Goal: Task Accomplishment & Management: Manage account settings

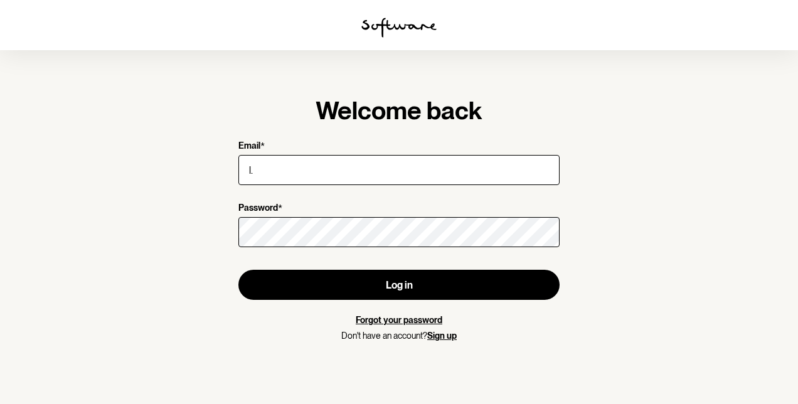
type input "l.branegregory@gmail.com"
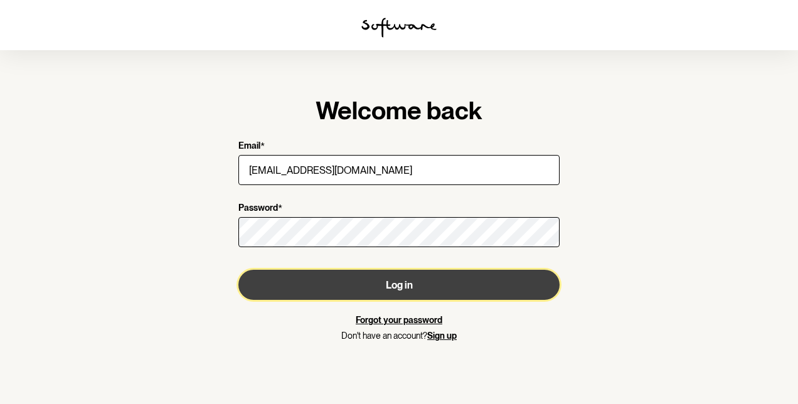
click at [317, 290] on button "Log in" at bounding box center [398, 285] width 321 height 30
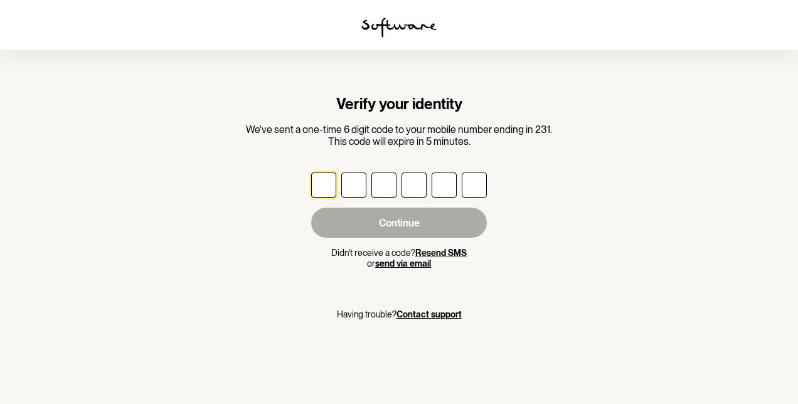
type input "6"
type input "3"
type input "0"
type input "8"
type input "9"
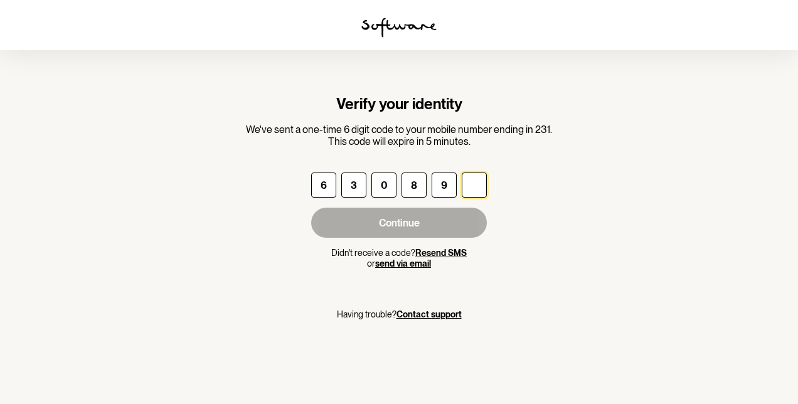
type input "2"
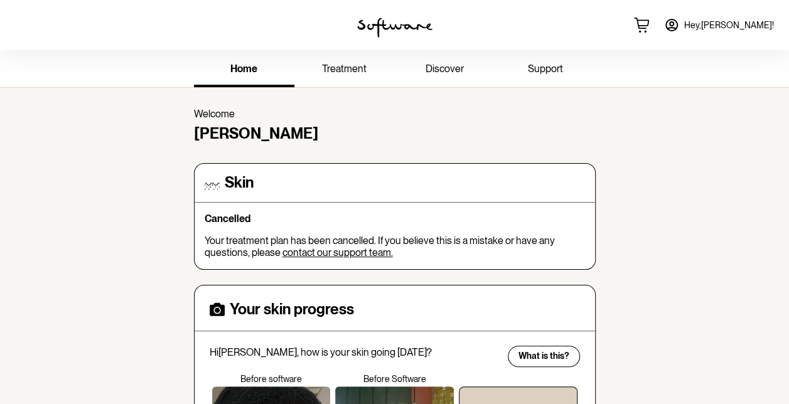
click at [349, 65] on span "treatment" at bounding box center [344, 69] width 45 height 12
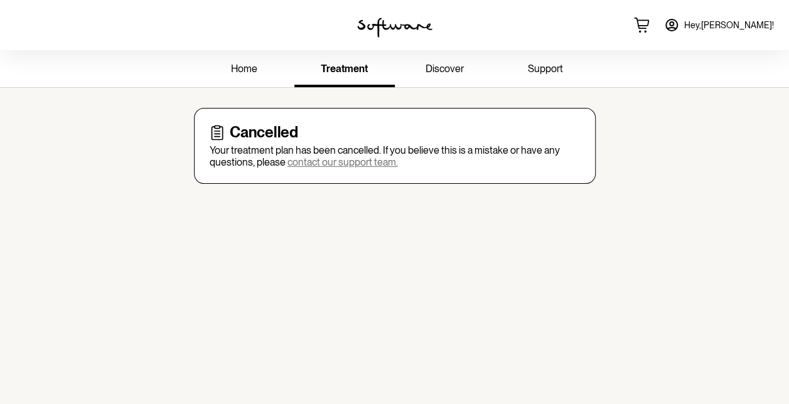
click at [447, 64] on span "discover" at bounding box center [444, 69] width 38 height 12
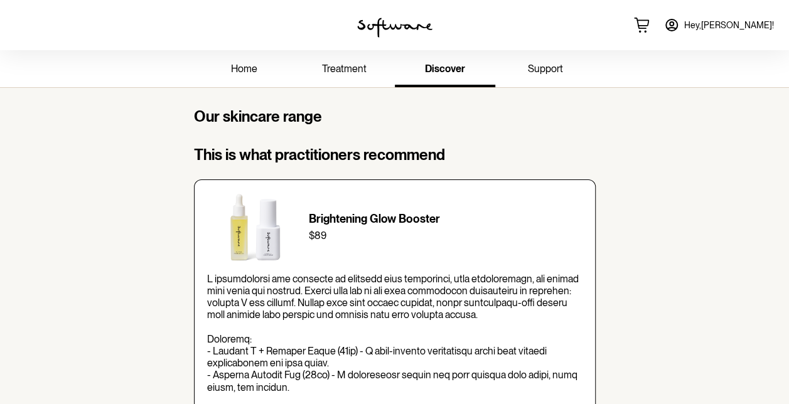
click at [546, 75] on link "support" at bounding box center [545, 70] width 100 height 35
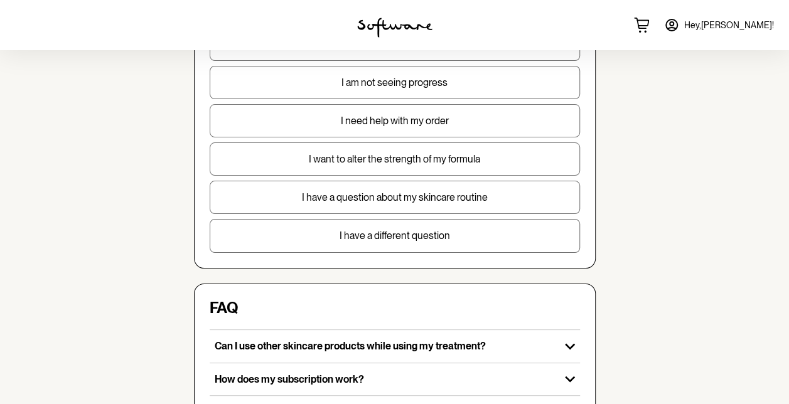
scroll to position [168, 0]
click at [442, 107] on button "I need help with my order" at bounding box center [395, 121] width 370 height 33
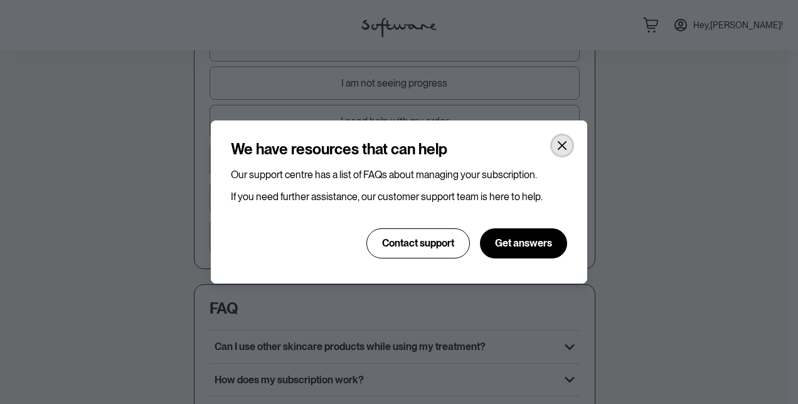
click at [560, 144] on icon "Close" at bounding box center [562, 145] width 9 height 9
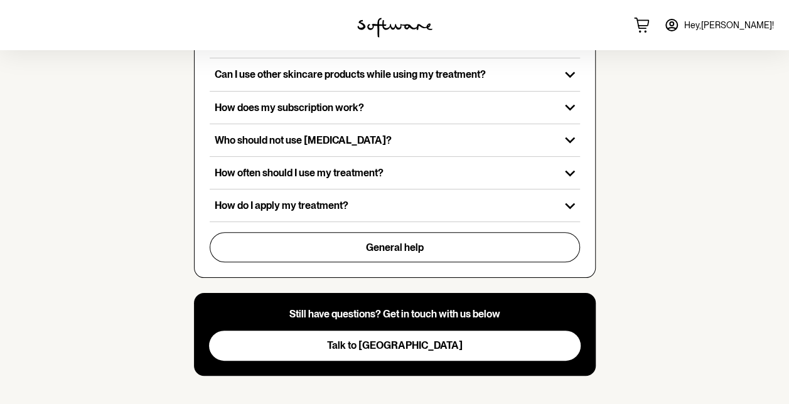
scroll to position [447, 0]
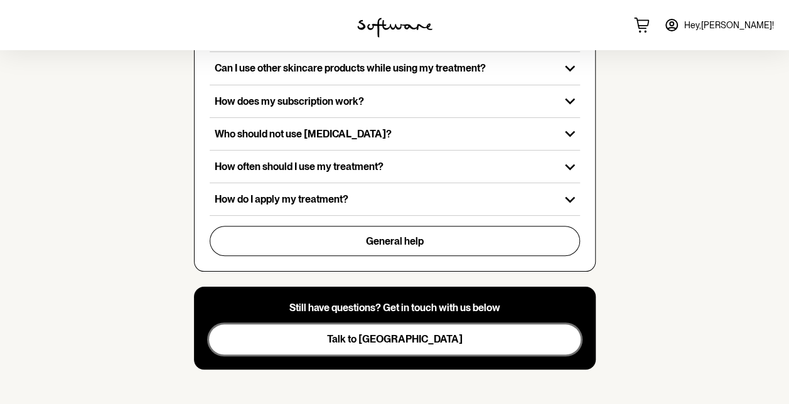
click at [450, 335] on button "Talk to us" at bounding box center [394, 339] width 371 height 30
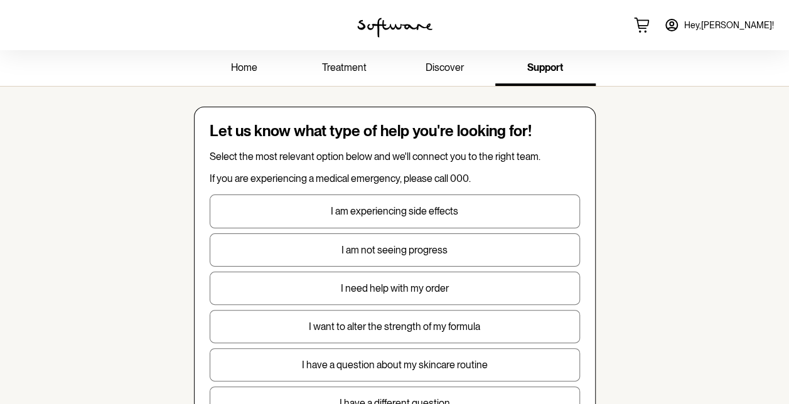
scroll to position [0, 0]
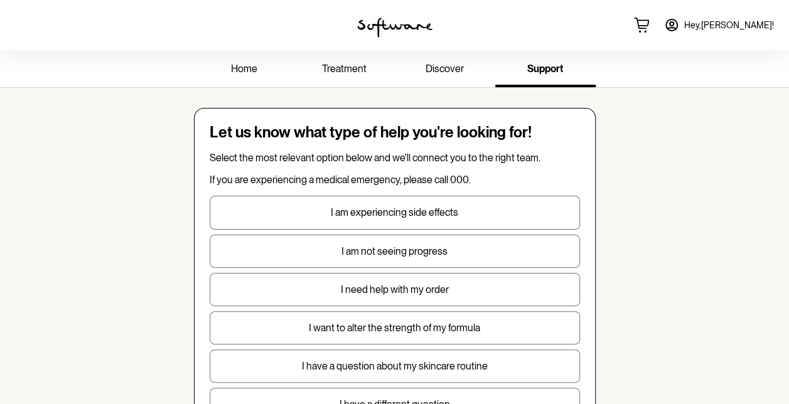
click at [377, 24] on img at bounding box center [394, 28] width 75 height 20
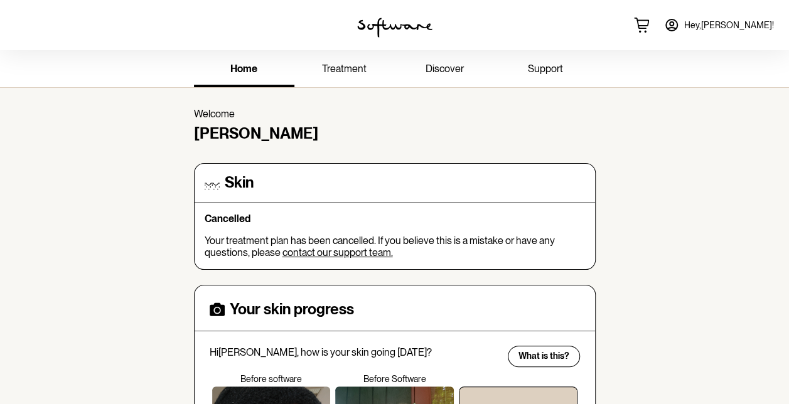
click at [326, 253] on link "contact our support team." at bounding box center [337, 253] width 110 height 12
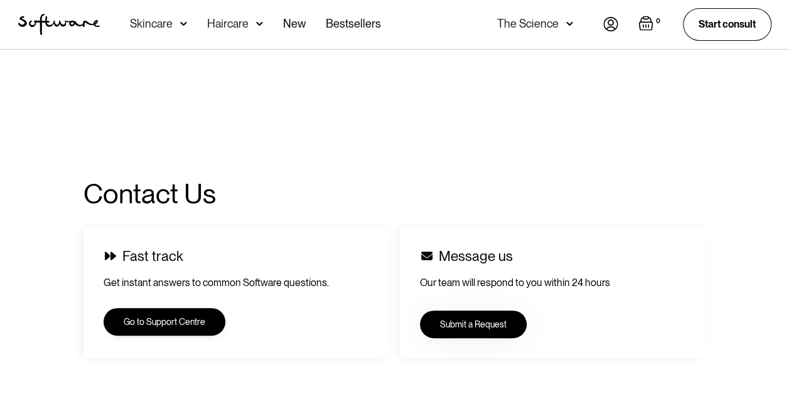
click at [187, 319] on link "Go to Support Centre" at bounding box center [165, 322] width 122 height 28
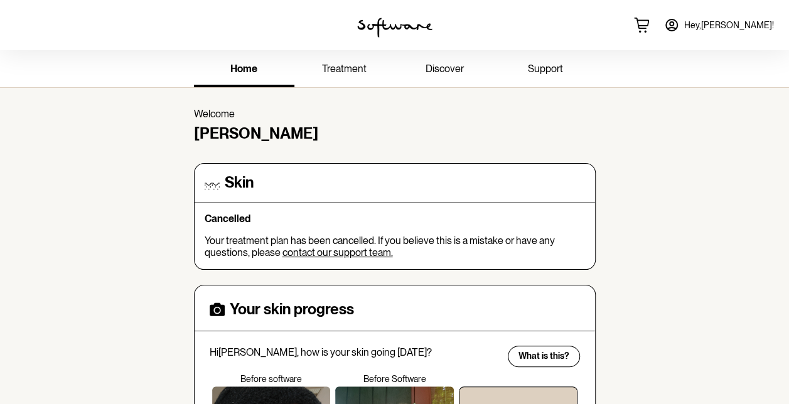
click at [353, 72] on span "treatment" at bounding box center [344, 69] width 45 height 12
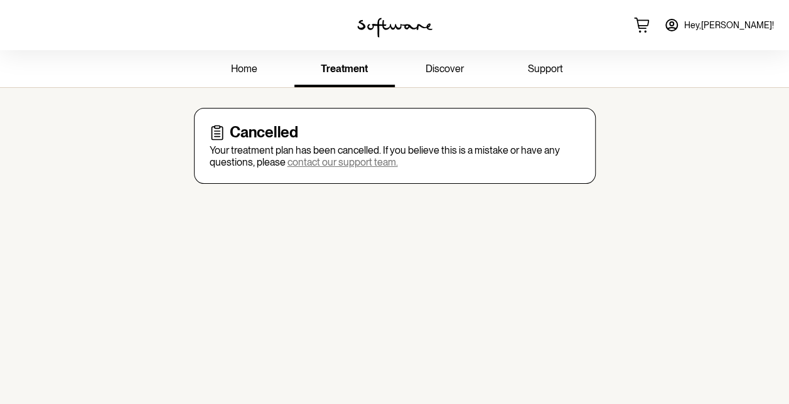
click at [366, 164] on link "contact our support team." at bounding box center [342, 162] width 110 height 12
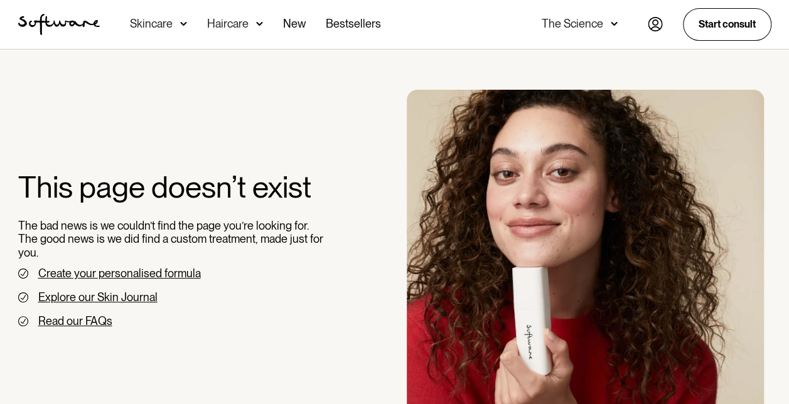
click at [147, 272] on link "Create your personalised formula" at bounding box center [119, 273] width 162 height 13
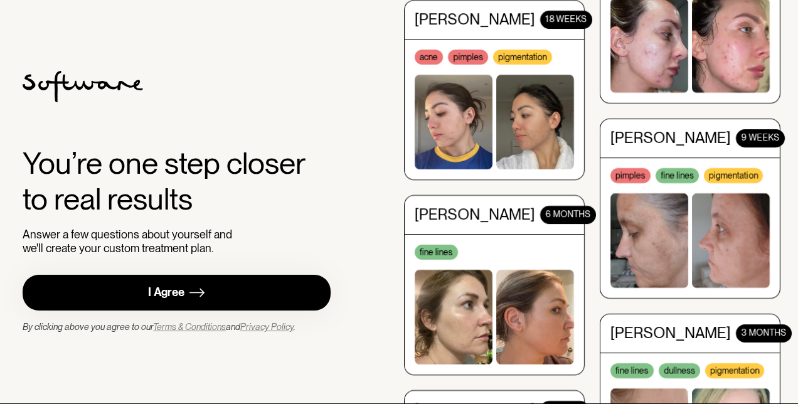
click at [178, 289] on div "I Agree" at bounding box center [166, 292] width 36 height 14
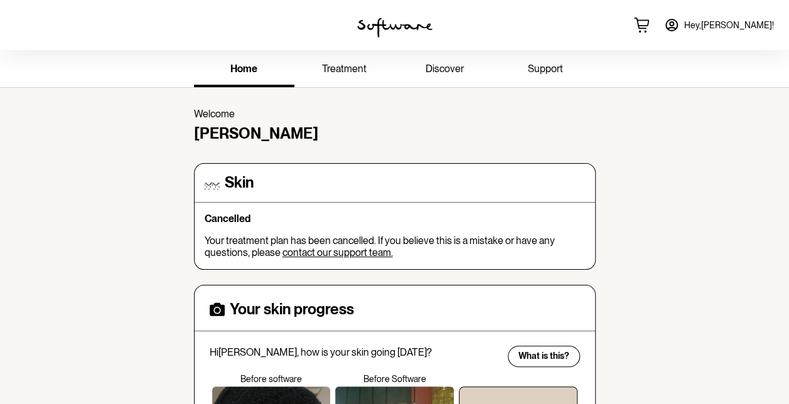
click at [373, 248] on link "contact our support team." at bounding box center [337, 253] width 110 height 12
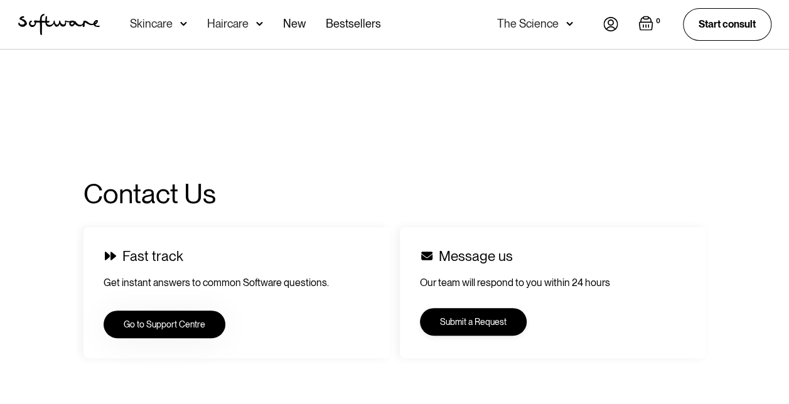
click at [486, 316] on link "Submit a Request" at bounding box center [473, 322] width 107 height 28
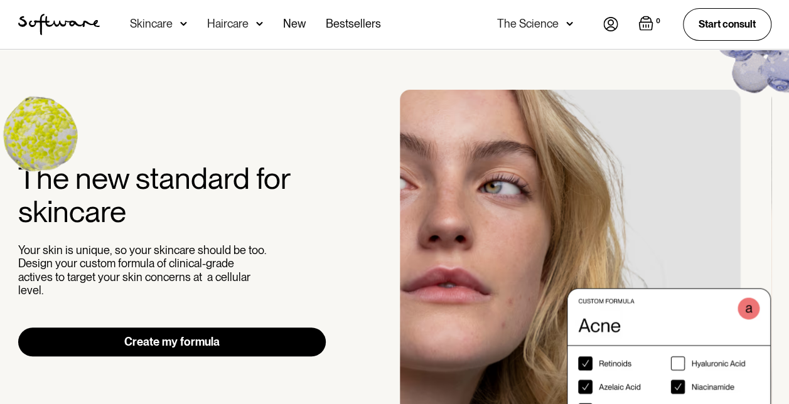
scroll to position [56, 0]
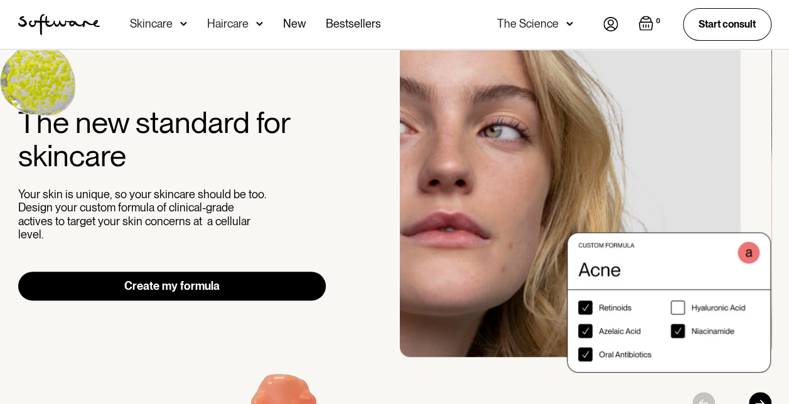
click at [262, 273] on link "Create my formula" at bounding box center [172, 286] width 308 height 29
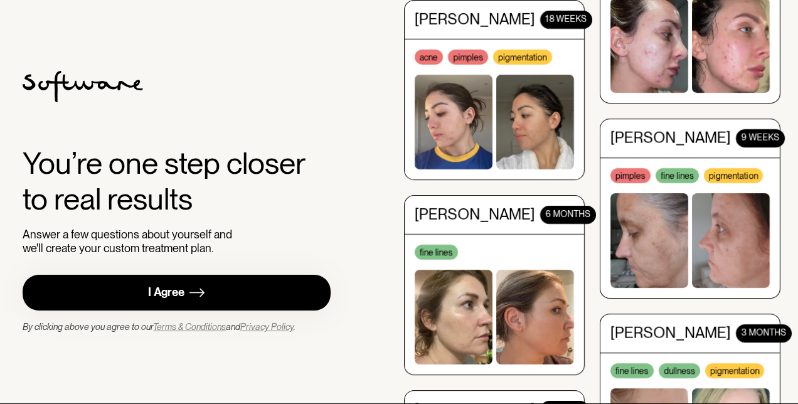
click at [253, 286] on link "I Agree" at bounding box center [177, 293] width 308 height 36
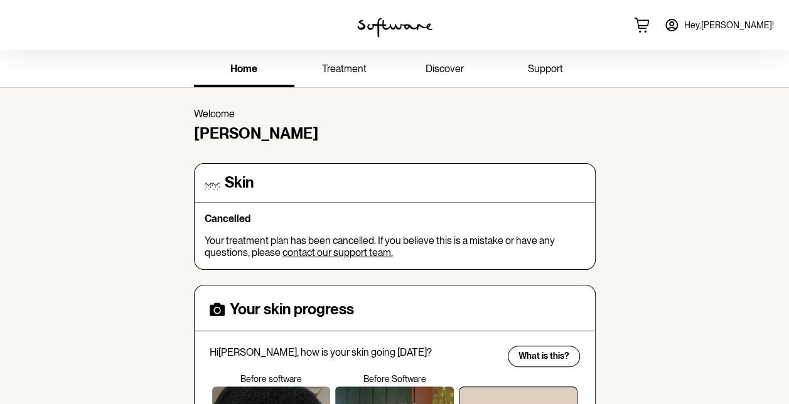
click at [344, 64] on span "treatment" at bounding box center [344, 69] width 45 height 12
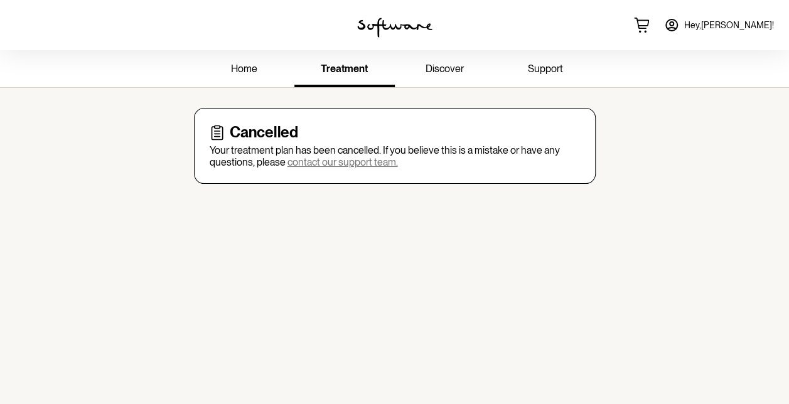
click at [750, 20] on span "Hey, Louisa !" at bounding box center [729, 25] width 90 height 11
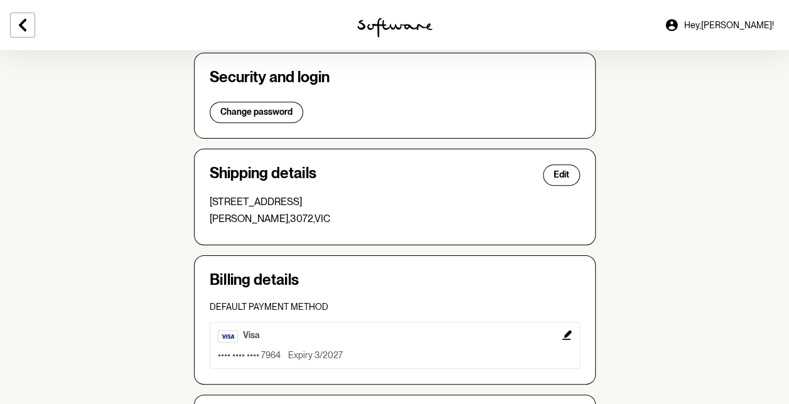
scroll to position [232, 0]
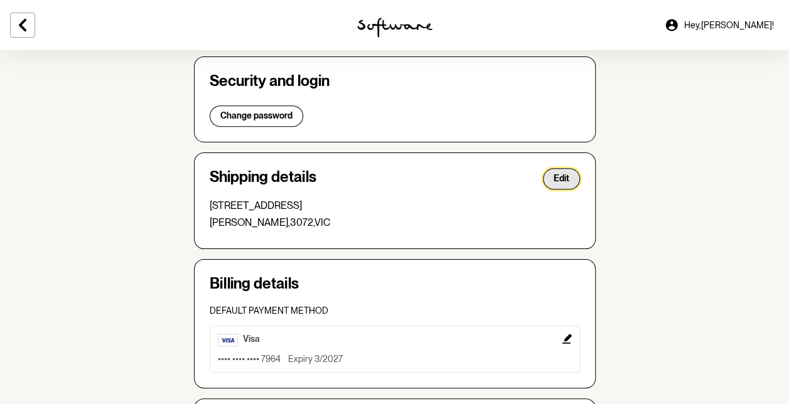
click at [566, 180] on span "Edit" at bounding box center [561, 178] width 16 height 11
select select "VIC"
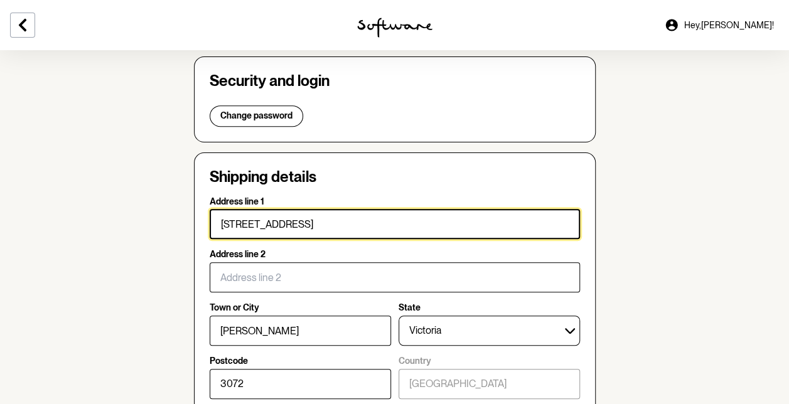
click at [227, 221] on input "18 4-6 Sheffield Street" at bounding box center [395, 224] width 370 height 30
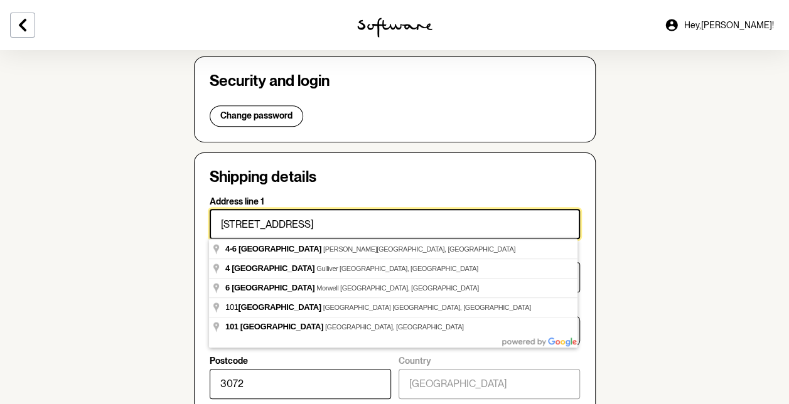
click at [248, 221] on input "101 4-6 Sheffield Street" at bounding box center [395, 224] width 370 height 30
drag, startPoint x: 330, startPoint y: 232, endPoint x: 260, endPoint y: 220, distance: 70.7
click at [260, 220] on input "101 33 Sheffield Street" at bounding box center [395, 224] width 370 height 30
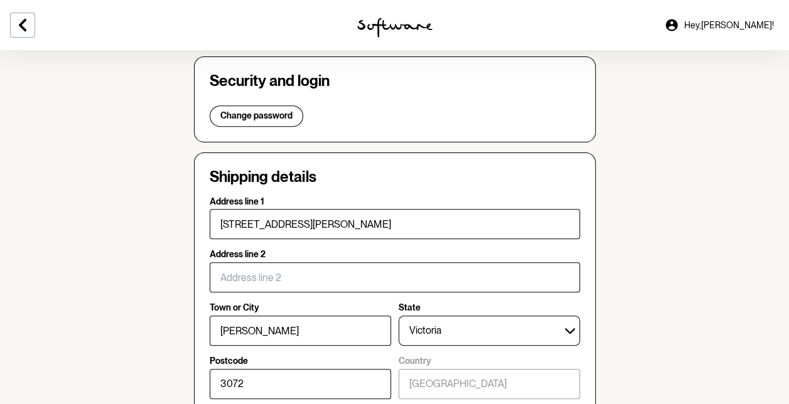
type input "101"
type input "33 Seymour Street"
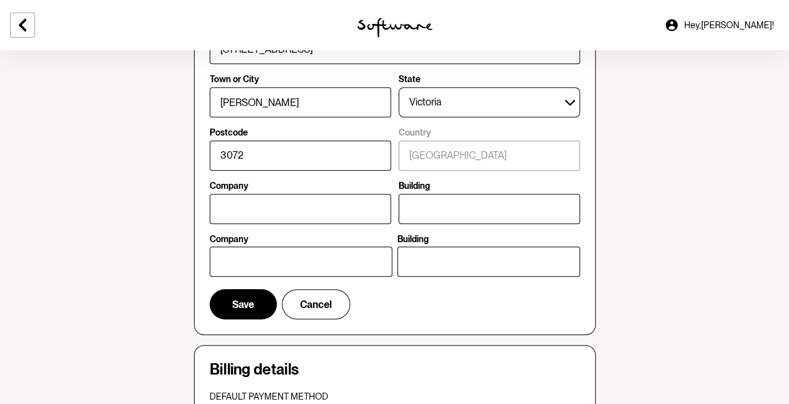
scroll to position [464, 0]
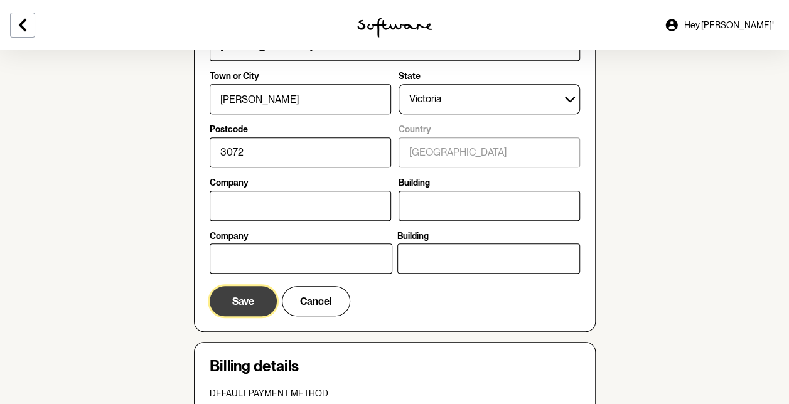
click at [249, 304] on span "Save" at bounding box center [243, 302] width 22 height 12
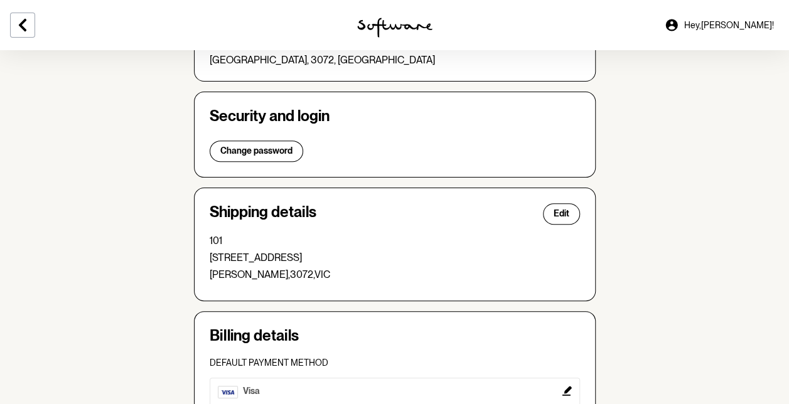
scroll to position [29, 0]
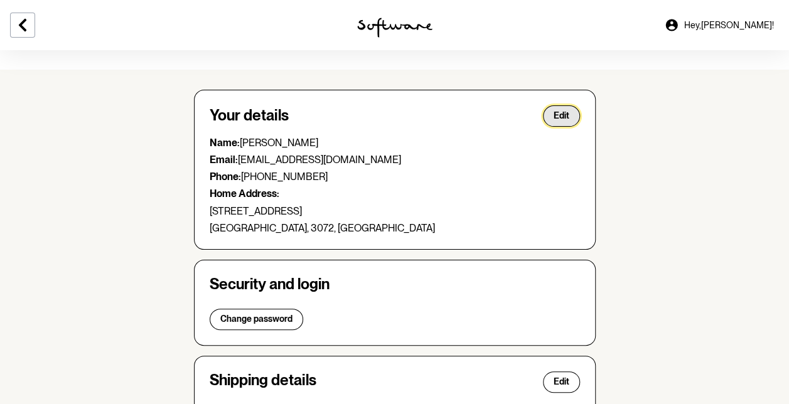
click at [556, 118] on span "Edit" at bounding box center [561, 115] width 16 height 11
select select "VIC"
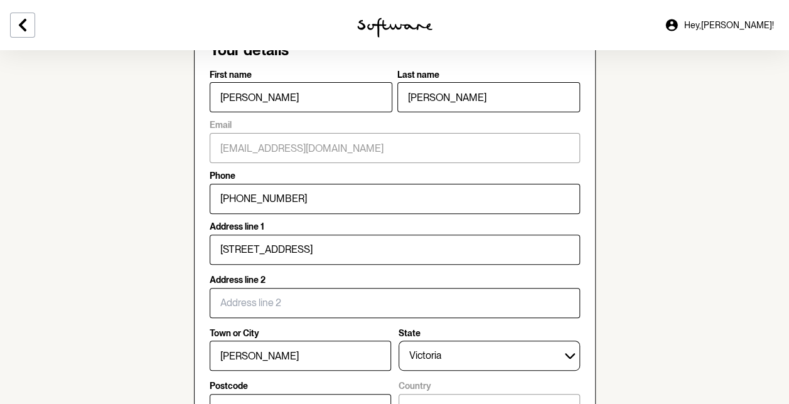
scroll to position [94, 0]
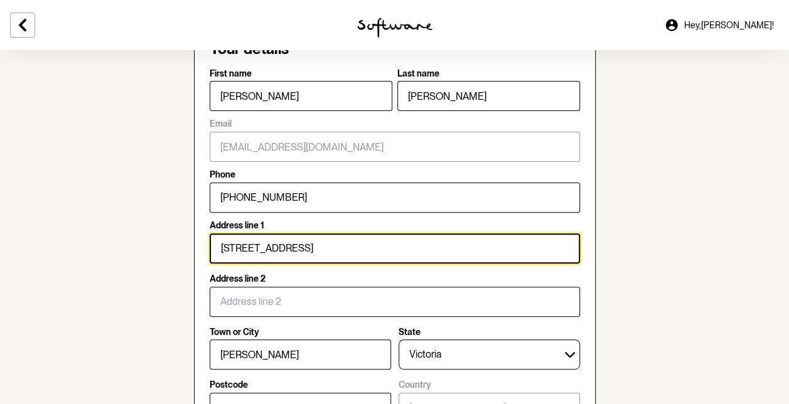
drag, startPoint x: 333, startPoint y: 253, endPoint x: 193, endPoint y: 239, distance: 140.0
click at [194, 239] on div "Your details First name Louisa Last name Brane-Gregory Email l.branegregory@gma…" at bounding box center [395, 278] width 402 height 508
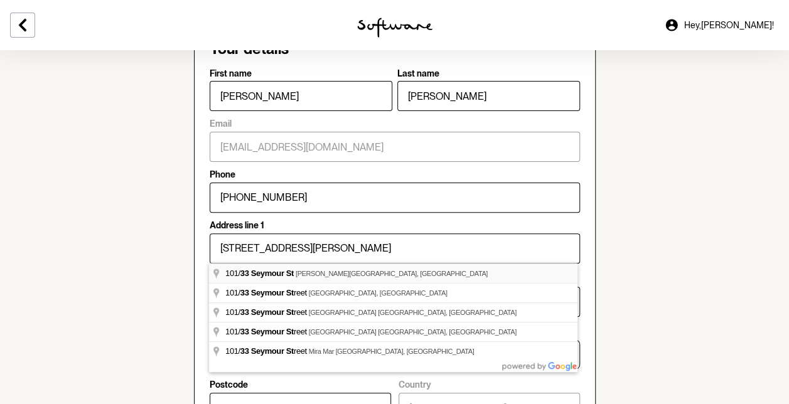
type input "101"
type input "33 Seymour Street"
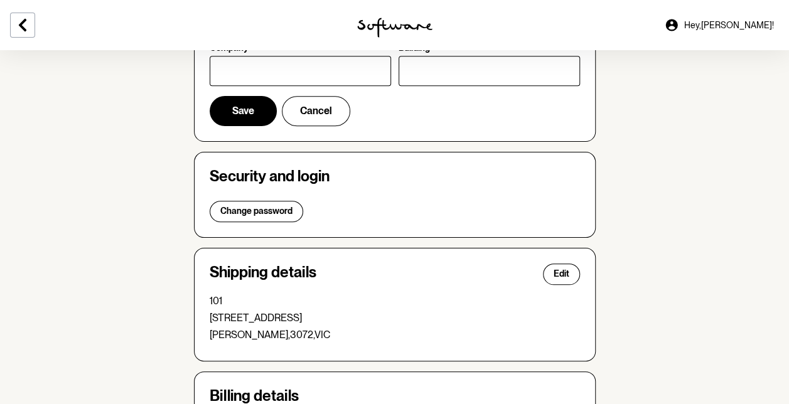
scroll to position [486, 0]
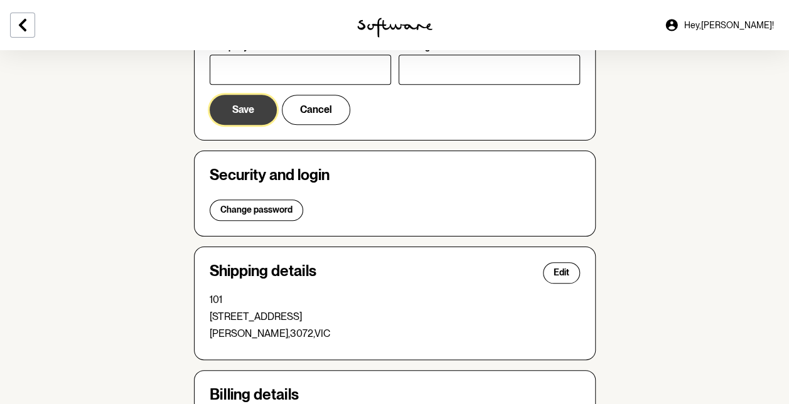
click at [253, 109] on button "Save" at bounding box center [243, 110] width 67 height 30
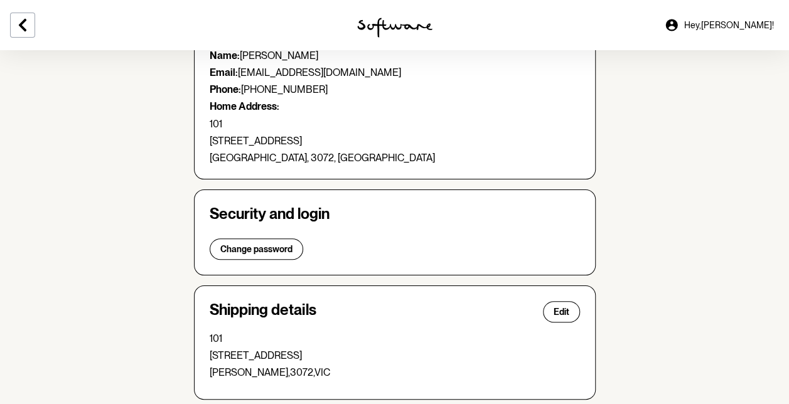
scroll to position [0, 0]
